Goal: Information Seeking & Learning: Learn about a topic

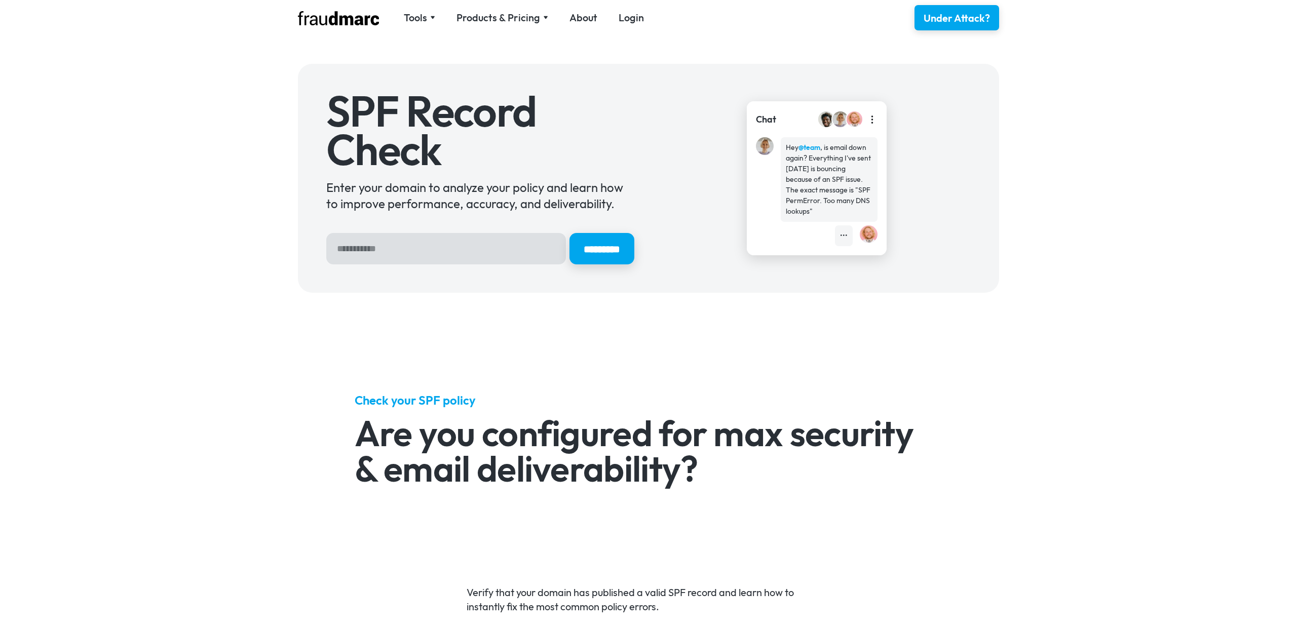
click at [364, 243] on input "Hero Sign Up Form" at bounding box center [446, 248] width 240 height 31
type input "**********"
click at [604, 260] on input "*********" at bounding box center [602, 248] width 68 height 33
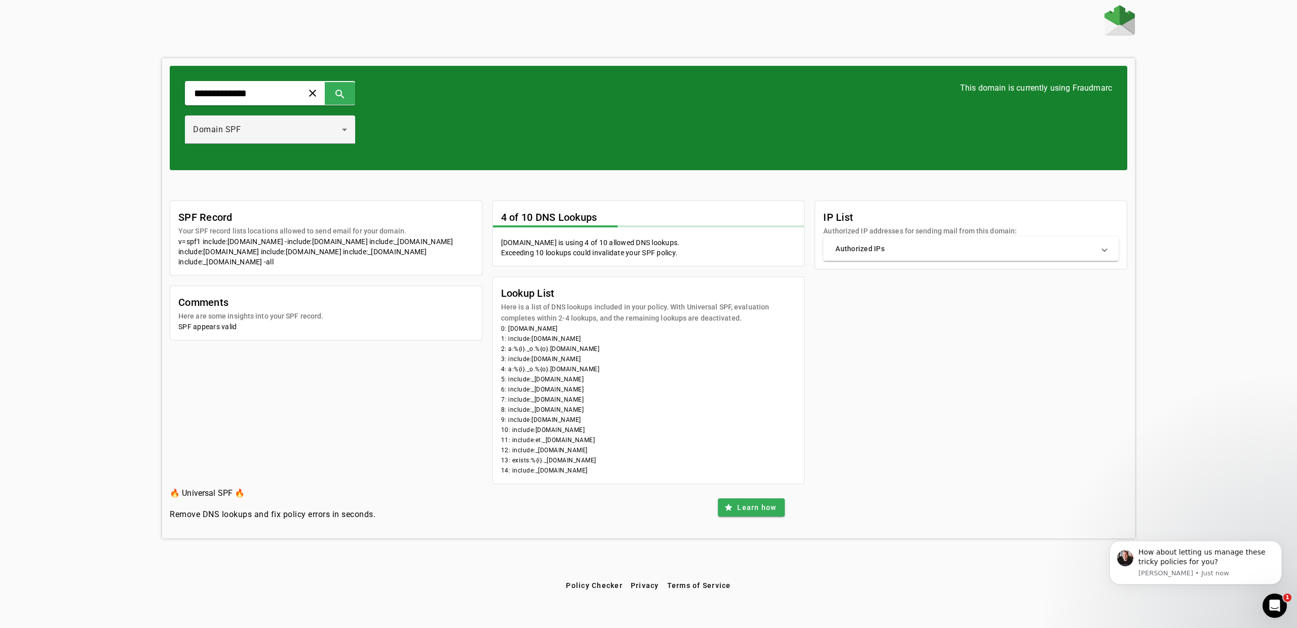
click at [945, 249] on mat-panel-title "Authorized IPs" at bounding box center [964, 249] width 259 height 10
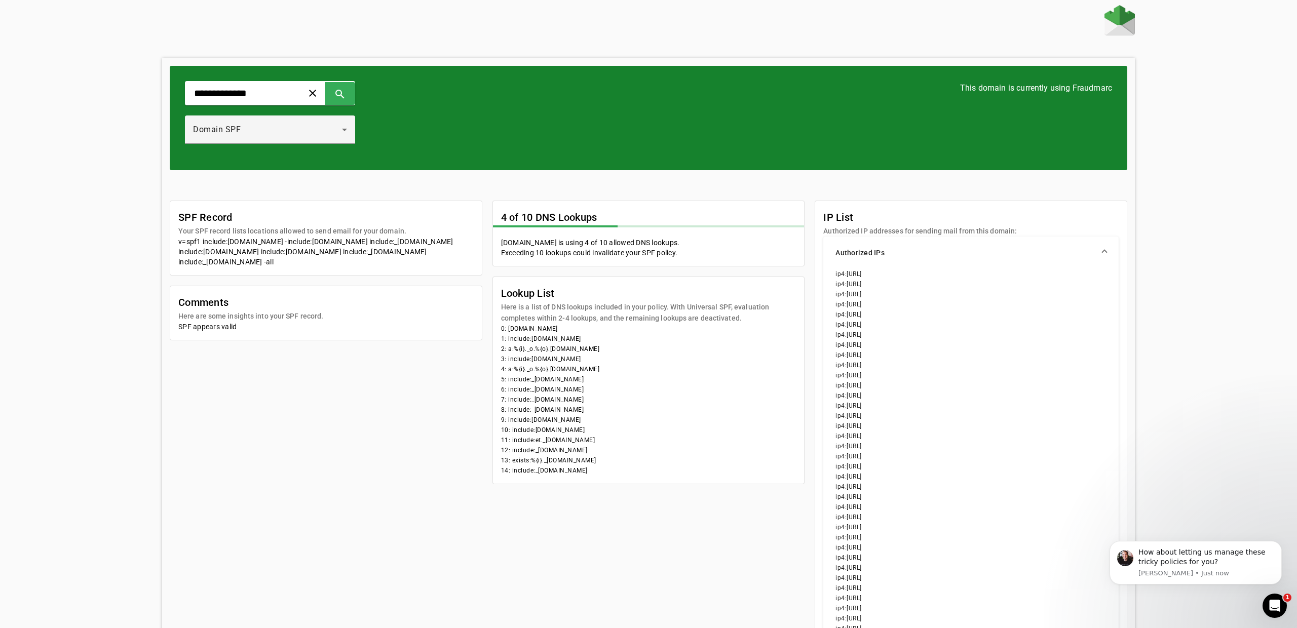
drag, startPoint x: 203, startPoint y: 242, endPoint x: 294, endPoint y: 265, distance: 94.6
click at [294, 265] on div "v=spf1 include:universalspf.org -include:x.universalspf.org include:_spf.google…" at bounding box center [325, 252] width 295 height 30
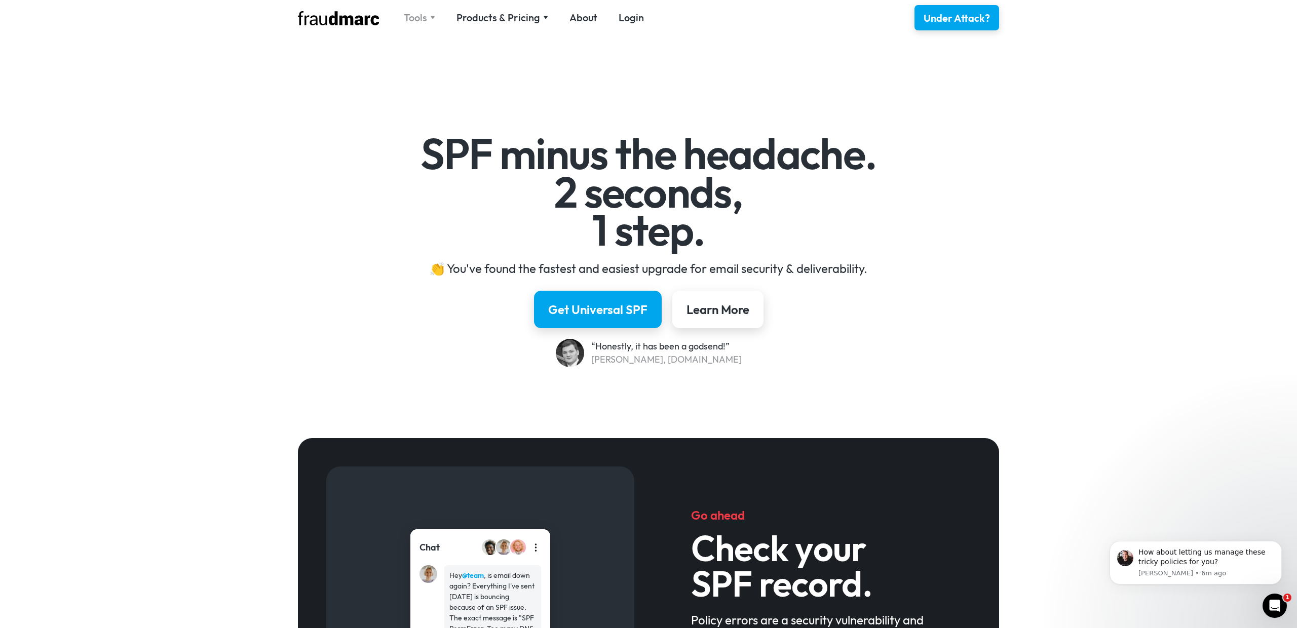
click at [427, 14] on div "Tools" at bounding box center [419, 18] width 31 height 14
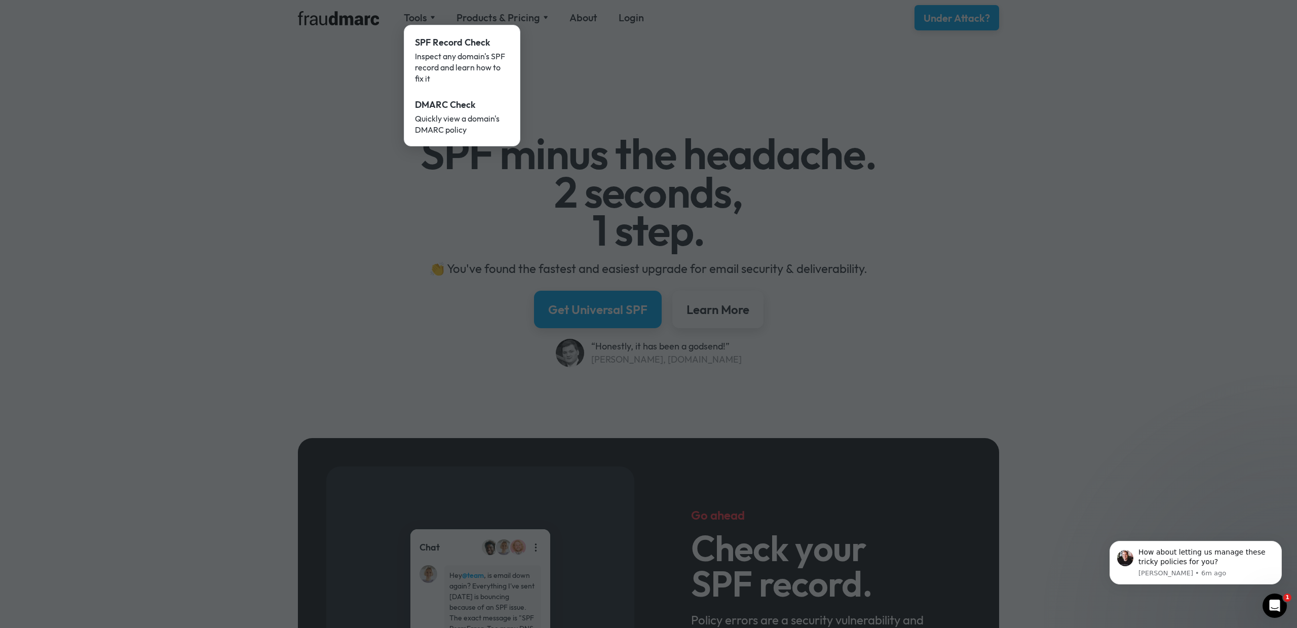
drag, startPoint x: 591, startPoint y: 59, endPoint x: 598, endPoint y: 40, distance: 20.5
click at [595, 47] on div at bounding box center [648, 314] width 1297 height 628
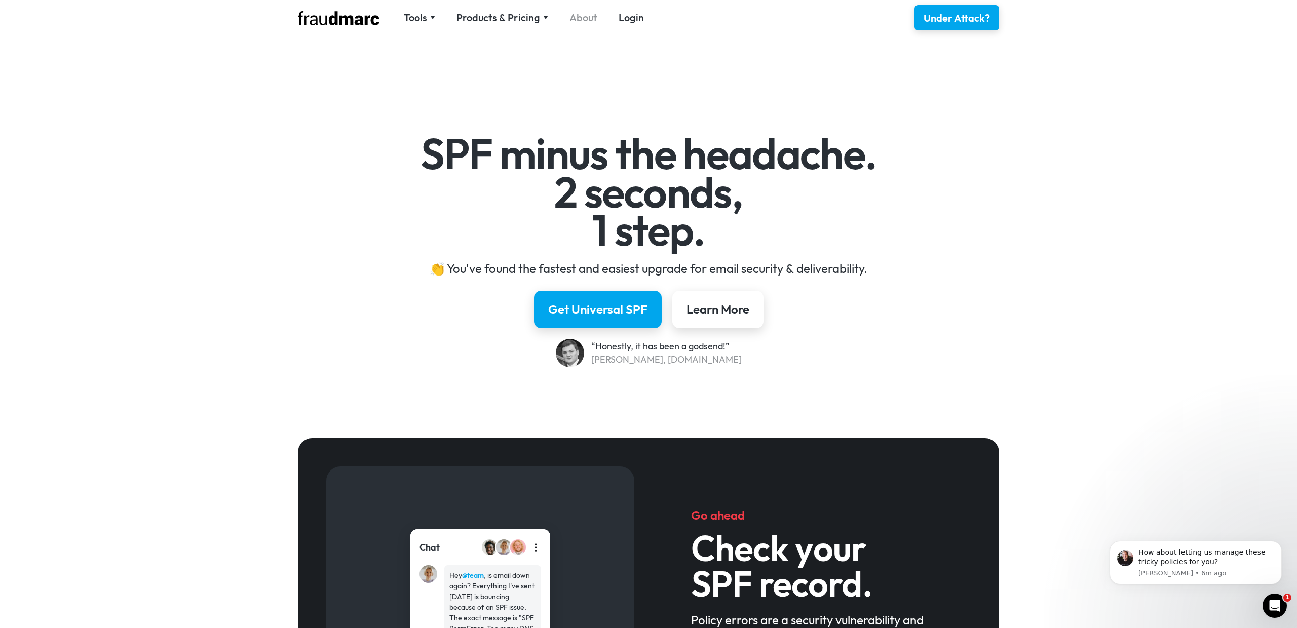
click at [588, 20] on link "About" at bounding box center [583, 18] width 28 height 14
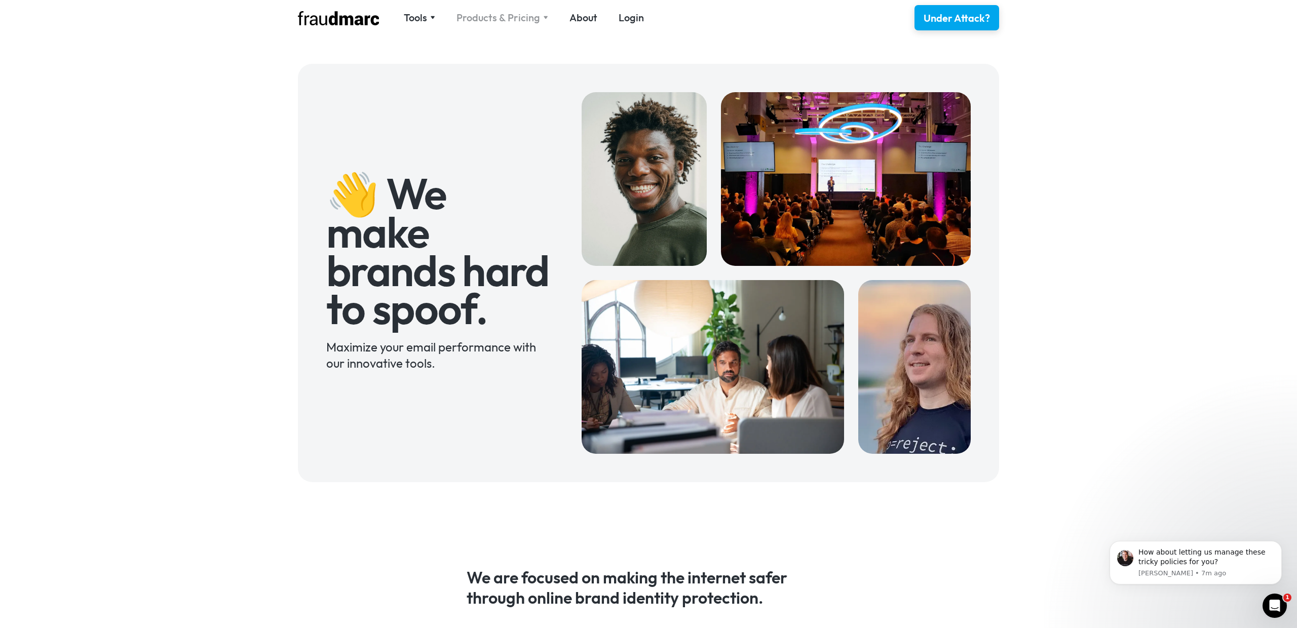
click at [509, 14] on div "Products & Pricing" at bounding box center [498, 18] width 84 height 14
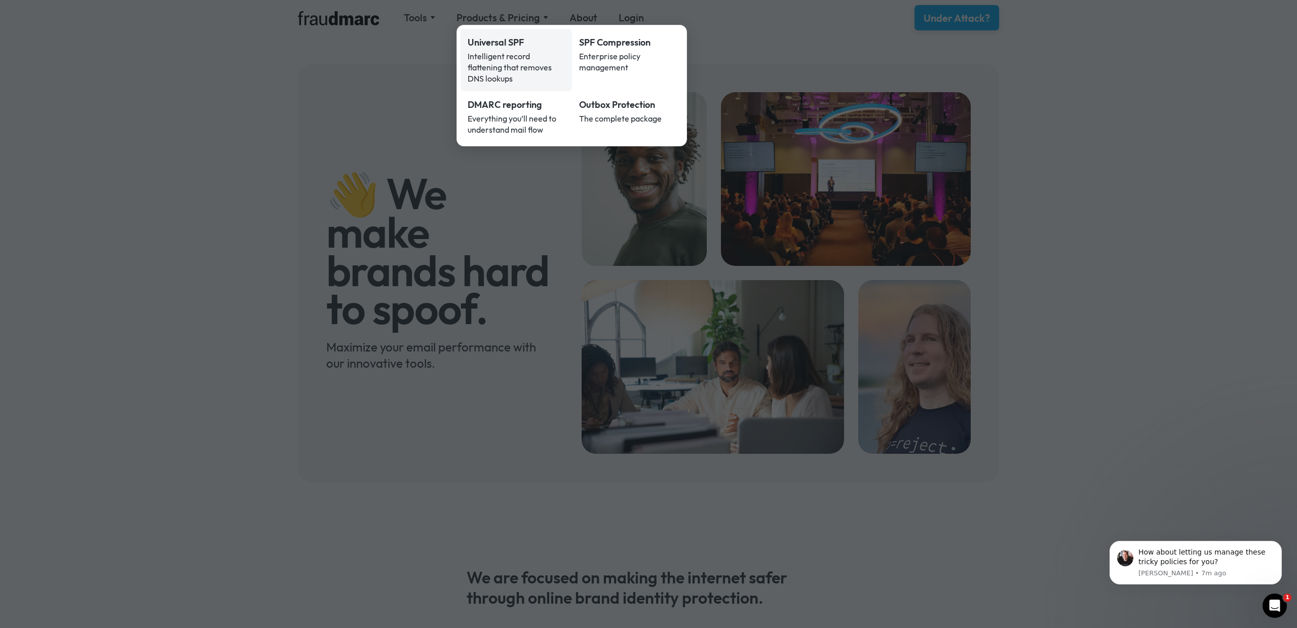
click at [512, 59] on div "Intelligent record flattening that removes DNS lookups" at bounding box center [515, 67] width 97 height 33
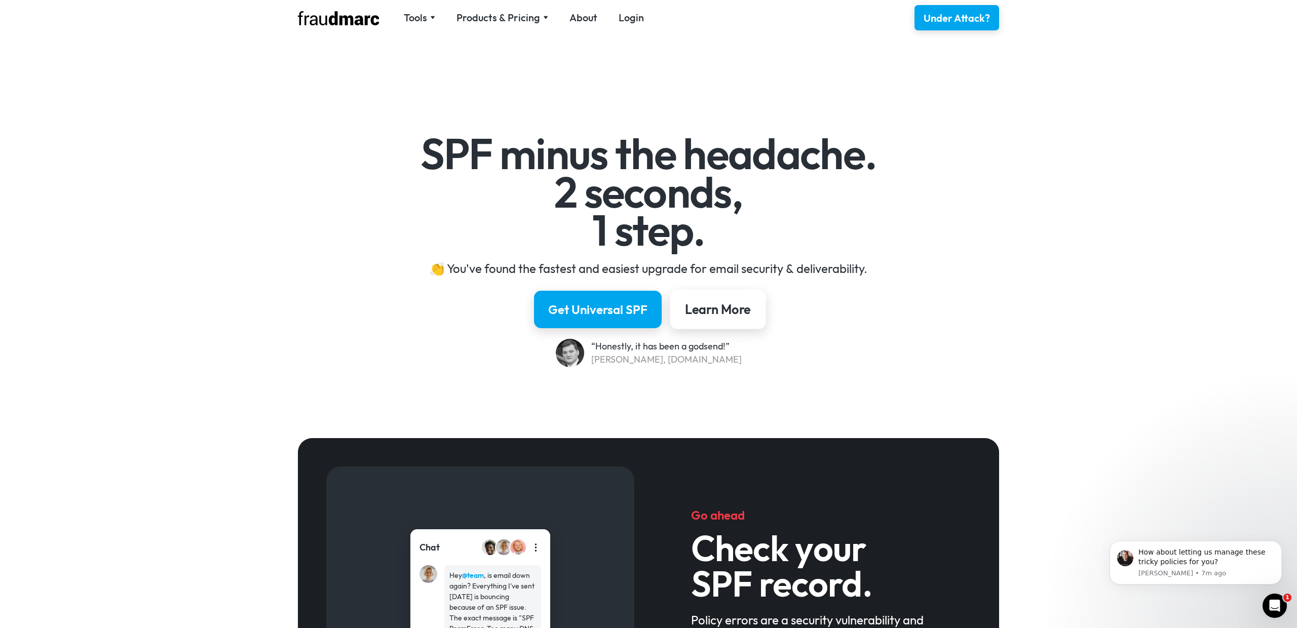
click at [695, 322] on link "Learn More" at bounding box center [718, 310] width 96 height 40
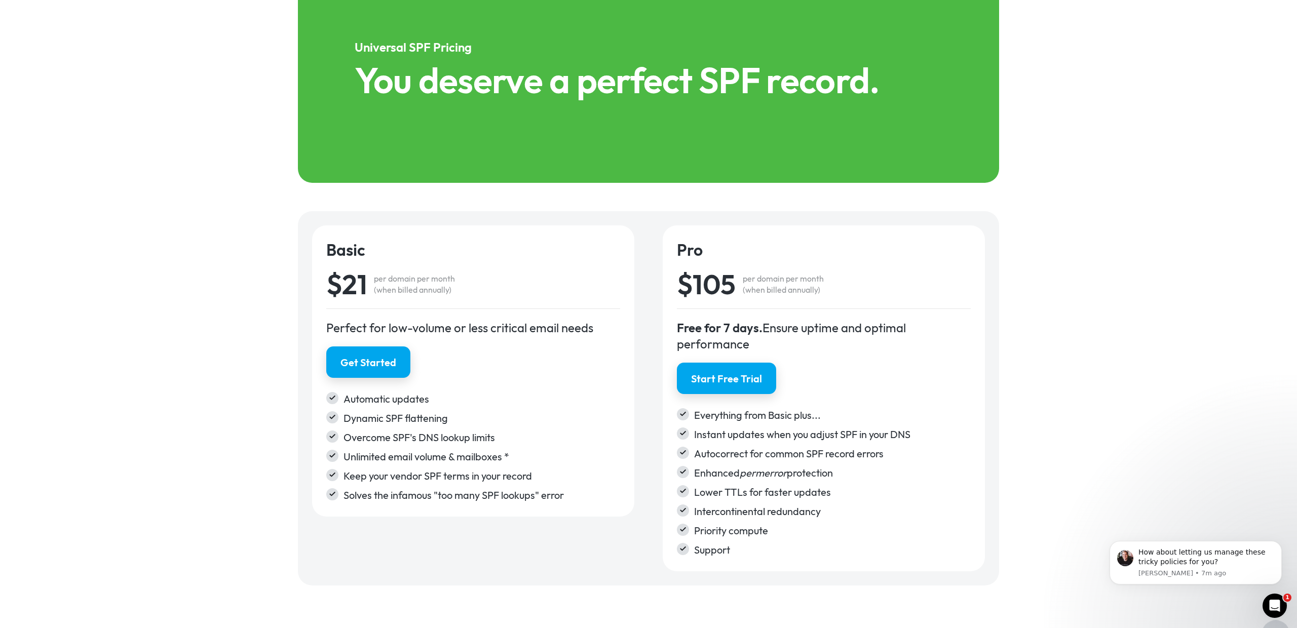
scroll to position [1492, 0]
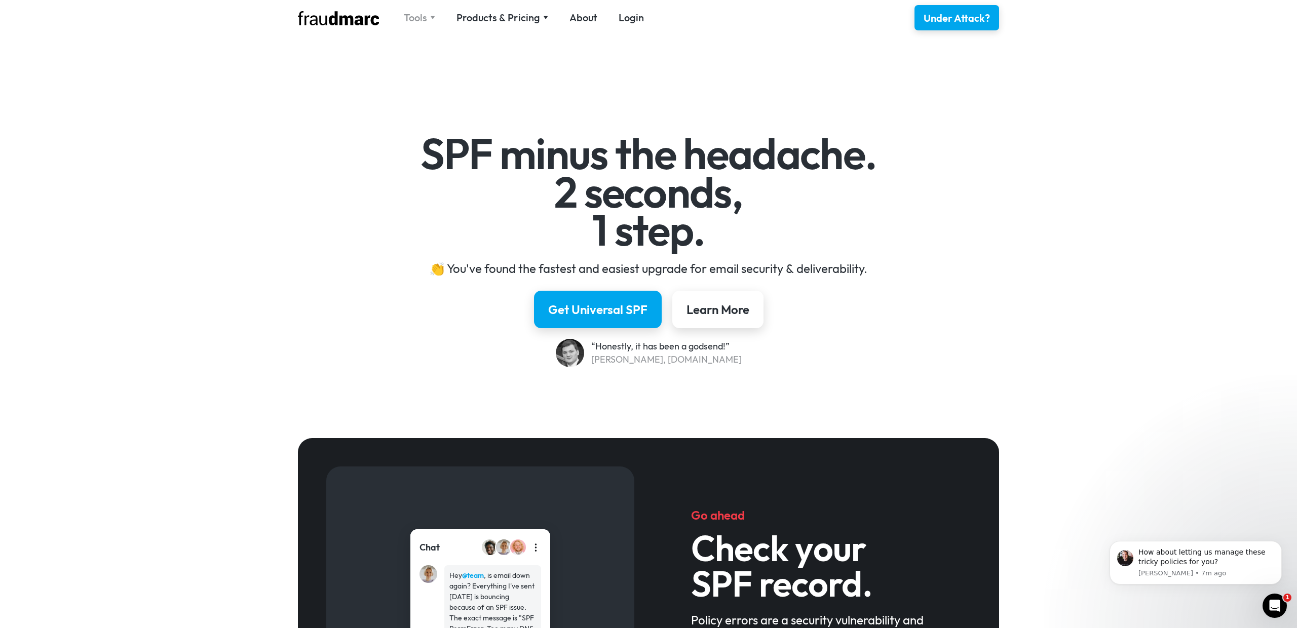
click at [425, 14] on div "Tools" at bounding box center [415, 18] width 23 height 14
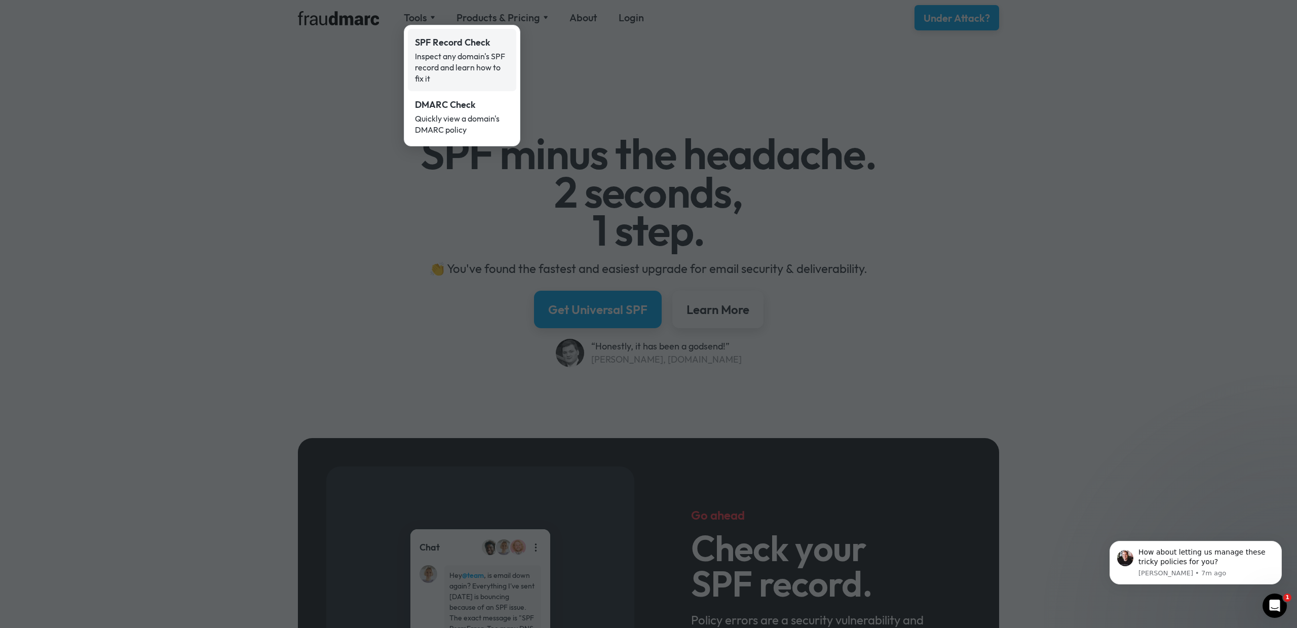
click at [436, 45] on div "SPF Record Check" at bounding box center [462, 42] width 94 height 13
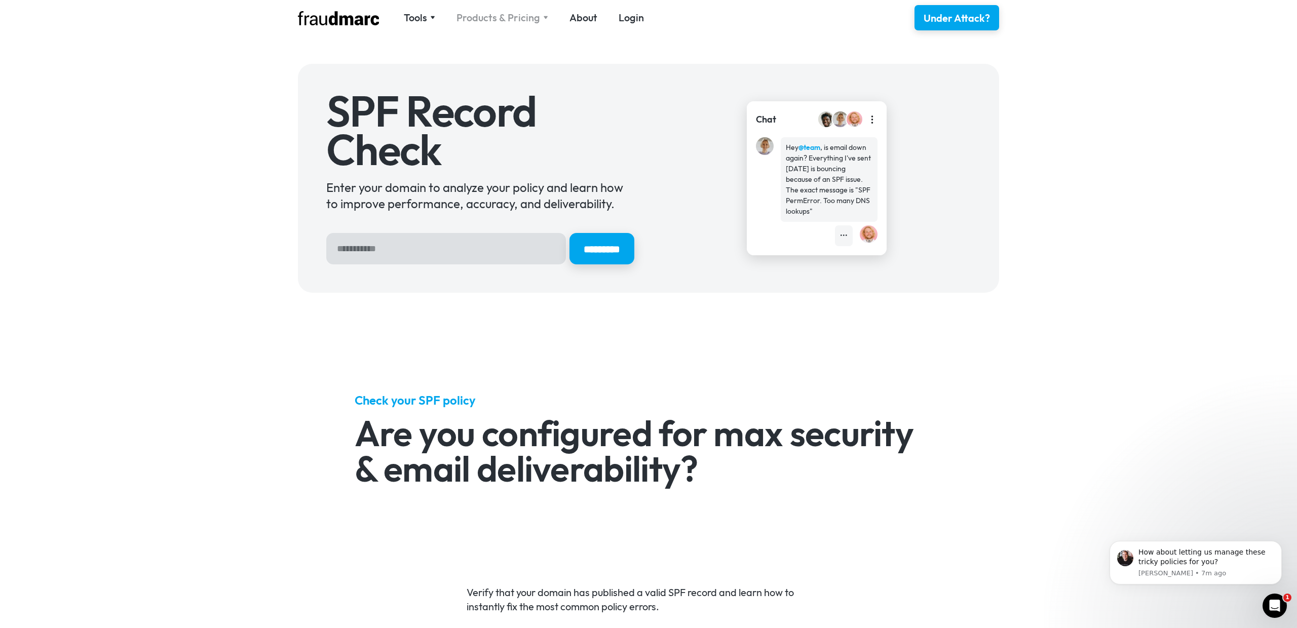
click at [502, 23] on div "Products & Pricing" at bounding box center [498, 18] width 84 height 14
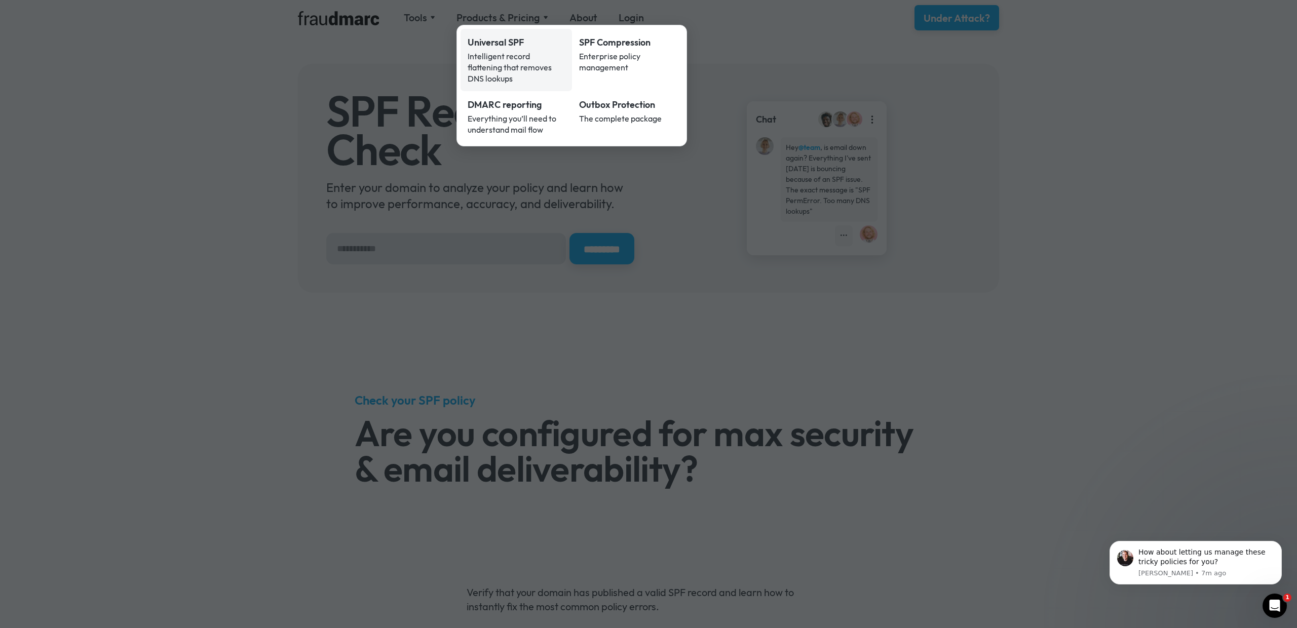
click at [503, 36] on div "Universal SPF" at bounding box center [515, 42] width 97 height 13
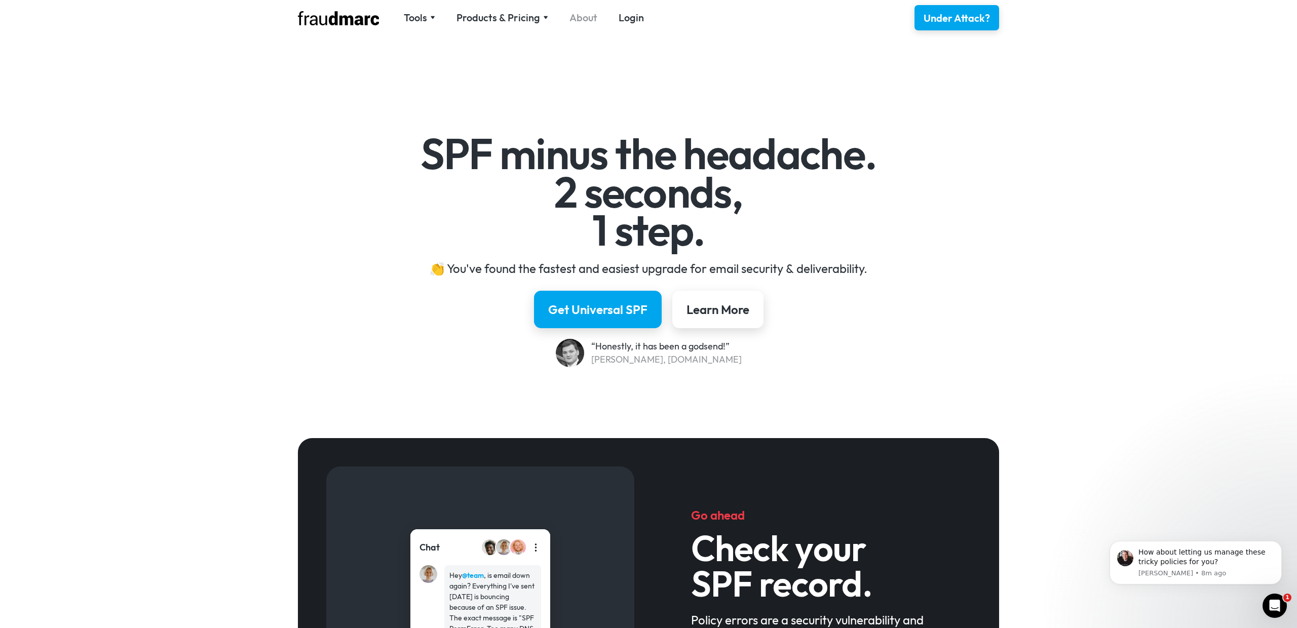
click at [569, 16] on link "About" at bounding box center [583, 18] width 28 height 14
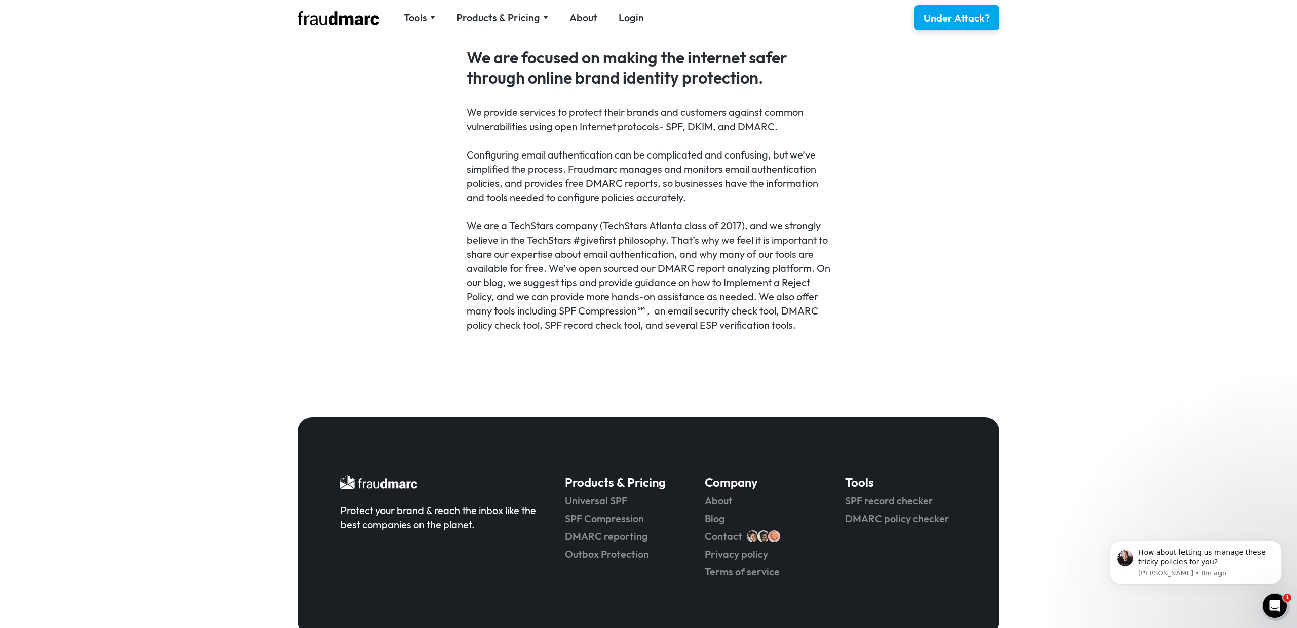
scroll to position [569, 0]
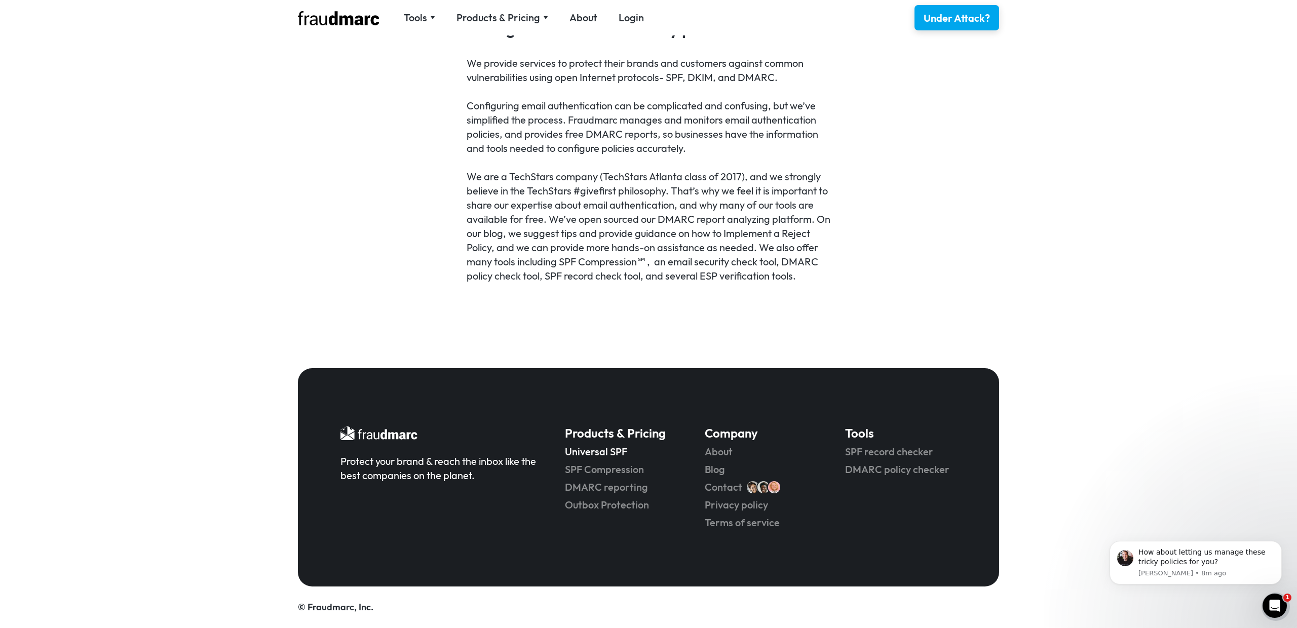
click at [614, 453] on link "Universal SPF" at bounding box center [620, 452] width 111 height 14
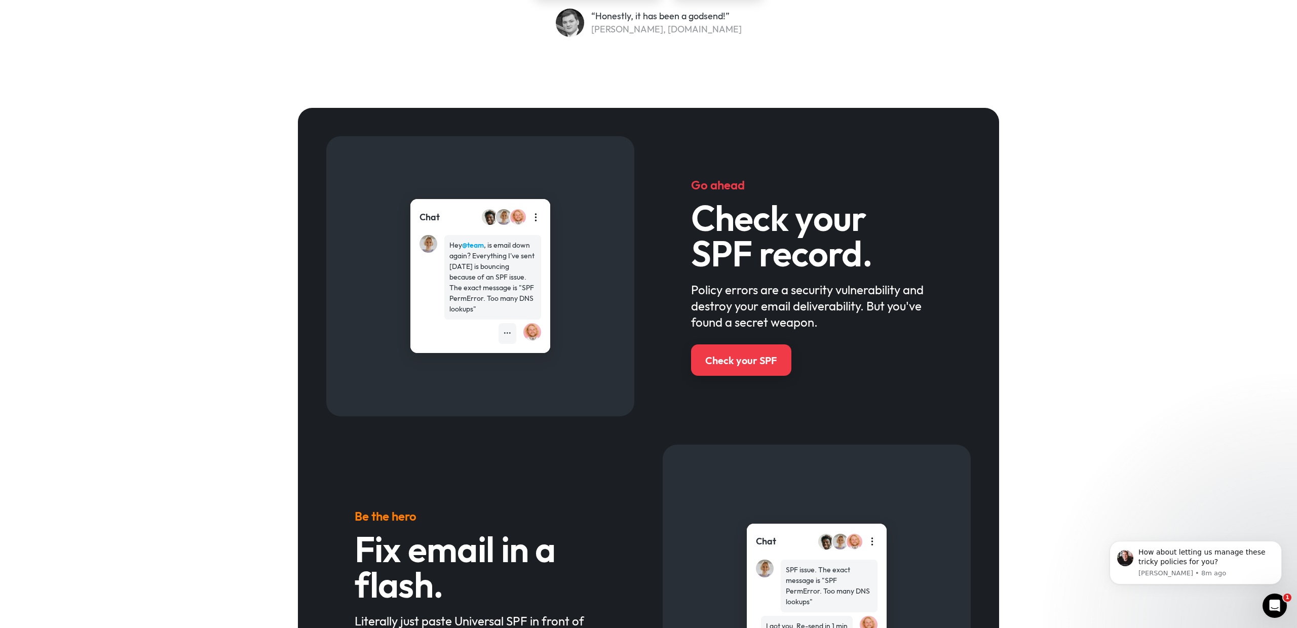
scroll to position [331, 0]
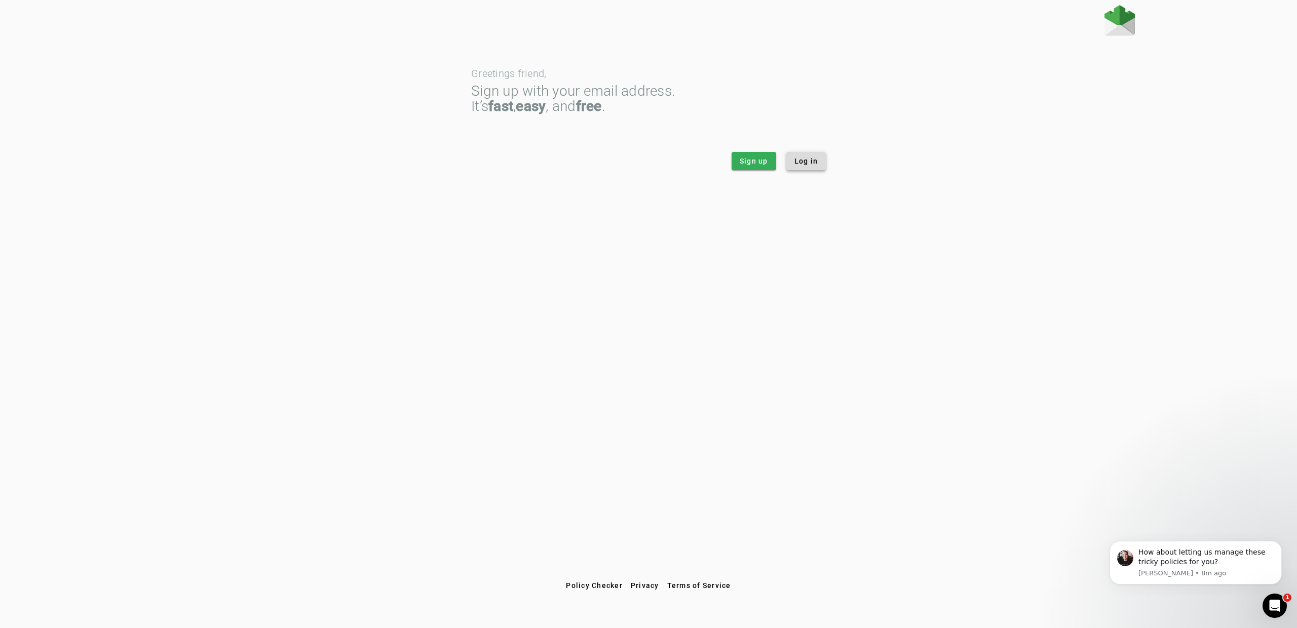
click at [792, 163] on span at bounding box center [806, 161] width 40 height 24
click at [797, 160] on span "Log in" at bounding box center [806, 161] width 24 height 10
